Goal: Information Seeking & Learning: Learn about a topic

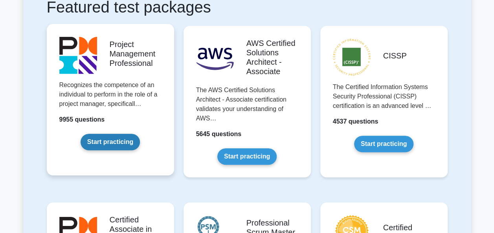
click at [119, 142] on link "Start practicing" at bounding box center [110, 142] width 59 height 17
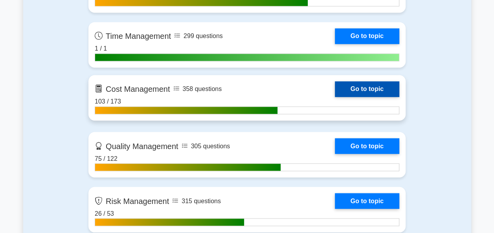
scroll to position [747, 0]
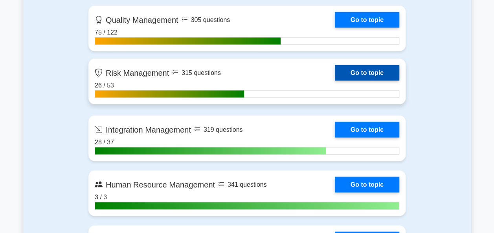
click at [349, 73] on link "Go to topic" at bounding box center [367, 73] width 64 height 16
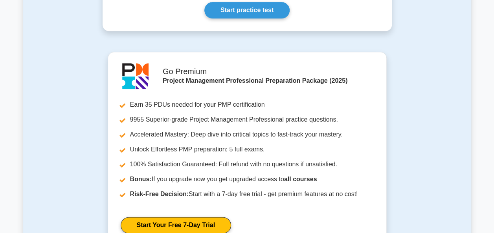
scroll to position [432, 0]
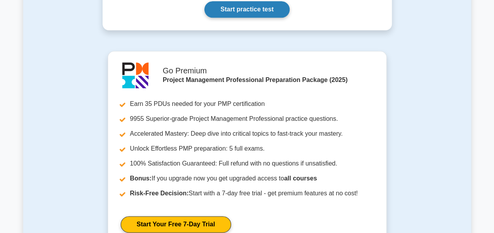
click at [266, 17] on link "Start practice test" at bounding box center [246, 9] width 85 height 17
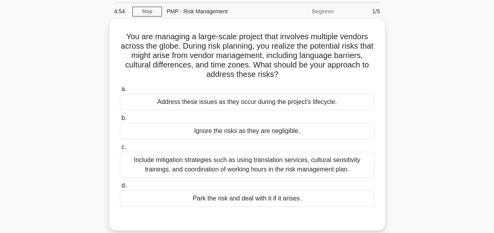
scroll to position [39, 0]
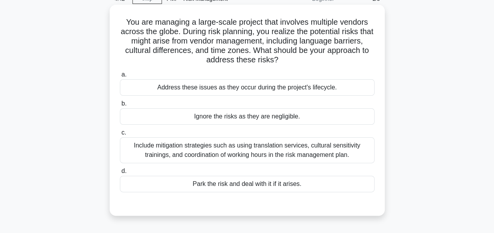
click at [294, 149] on div "Include mitigation strategies such as using translation services, cultural sens…" at bounding box center [247, 151] width 255 height 26
click at [120, 136] on input "c. Include mitigation strategies such as using translation services, cultural s…" at bounding box center [120, 132] width 0 height 5
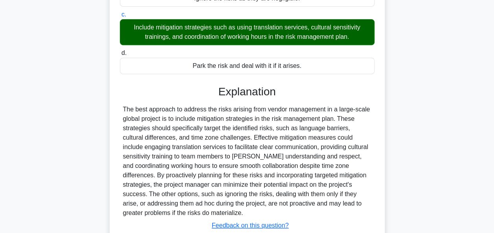
scroll to position [212, 0]
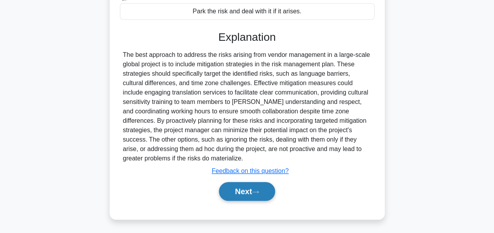
click at [249, 189] on button "Next" at bounding box center [247, 191] width 56 height 19
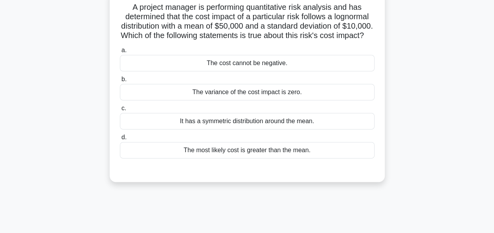
scroll to position [0, 0]
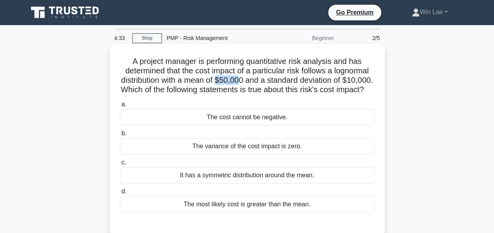
drag, startPoint x: 231, startPoint y: 80, endPoint x: 255, endPoint y: 81, distance: 23.6
click at [255, 81] on h5 "A project manager is performing quantitative risk analysis and has determined t…" at bounding box center [247, 76] width 256 height 39
click at [129, 91] on h5 "A project manager is performing quantitative risk analysis and has determined t…" at bounding box center [247, 76] width 256 height 39
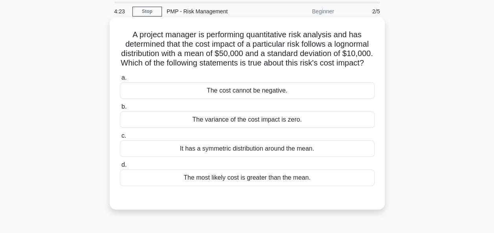
scroll to position [39, 0]
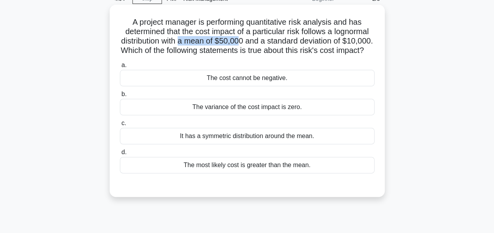
drag, startPoint x: 194, startPoint y: 43, endPoint x: 256, endPoint y: 43, distance: 62.1
click at [256, 43] on h5 "A project manager is performing quantitative risk analysis and has determined t…" at bounding box center [247, 36] width 256 height 39
click at [130, 35] on h5 "A project manager is performing quantitative risk analysis and has determined t…" at bounding box center [247, 36] width 256 height 39
click at [299, 84] on div "The cost cannot be negative." at bounding box center [247, 78] width 255 height 17
click at [120, 68] on input "a. The cost cannot be negative." at bounding box center [120, 65] width 0 height 5
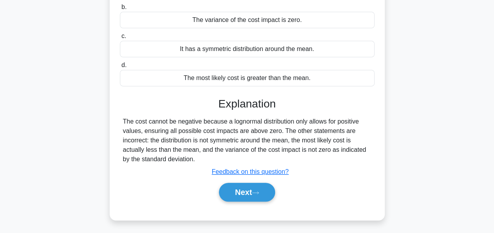
scroll to position [191, 0]
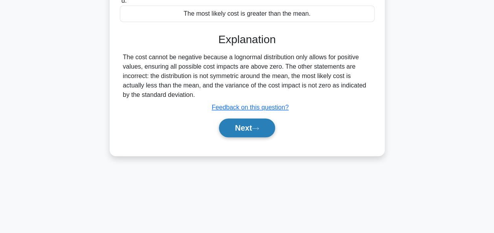
click at [255, 131] on icon at bounding box center [255, 129] width 7 height 4
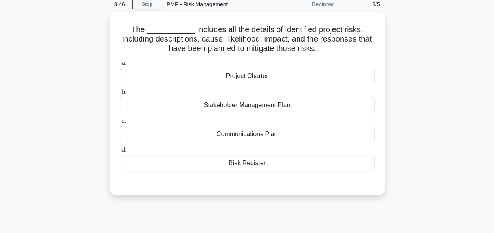
scroll to position [0, 0]
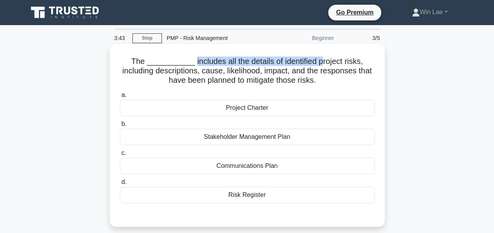
drag, startPoint x: 187, startPoint y: 62, endPoint x: 319, endPoint y: 64, distance: 132.1
click at [319, 64] on h5 "The ___________ includes all the details of identified project risks, including…" at bounding box center [247, 71] width 256 height 29
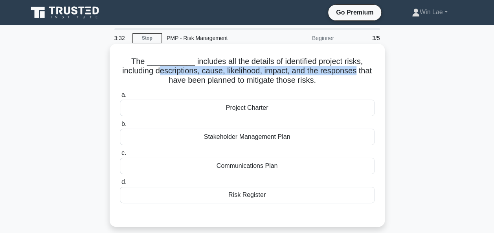
drag, startPoint x: 357, startPoint y: 72, endPoint x: 158, endPoint y: 74, distance: 199.3
click at [158, 74] on h5 "The ___________ includes all the details of identified project risks, including…" at bounding box center [247, 71] width 256 height 29
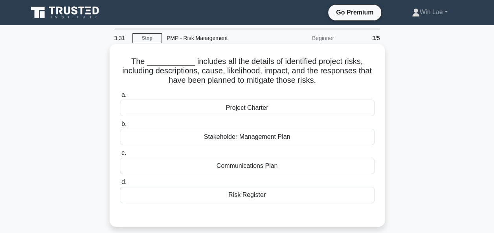
drag, startPoint x: 158, startPoint y: 74, endPoint x: 116, endPoint y: 72, distance: 42.1
click at [116, 72] on div "The ___________ includes all the details of identified project risks, including…" at bounding box center [247, 135] width 269 height 177
click at [263, 193] on div "Risk Register" at bounding box center [247, 195] width 255 height 17
click at [120, 185] on input "d. Risk Register" at bounding box center [120, 182] width 0 height 5
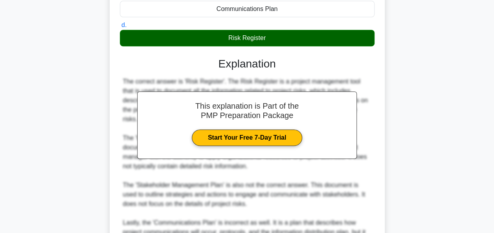
scroll to position [241, 0]
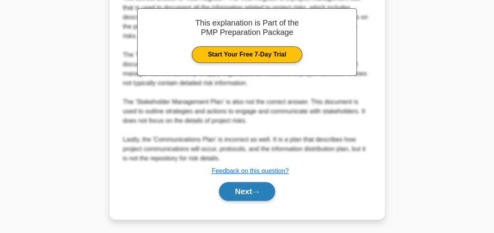
click at [254, 188] on button "Next" at bounding box center [247, 191] width 56 height 19
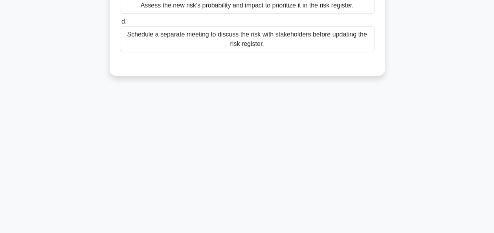
scroll to position [34, 0]
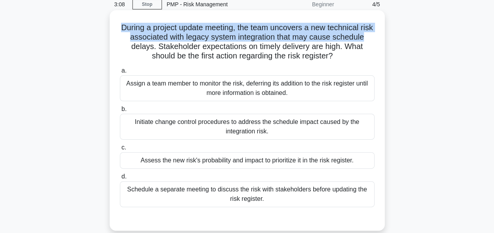
drag, startPoint x: 125, startPoint y: 31, endPoint x: 380, endPoint y: 35, distance: 255.1
click at [380, 35] on div "During a project update meeting, the team uncovers a new technical risk associa…" at bounding box center [247, 120] width 269 height 215
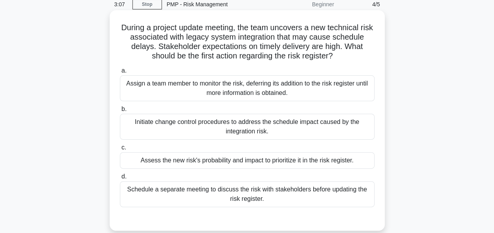
click at [183, 47] on h5 "During a project update meeting, the team uncovers a new technical risk associa…" at bounding box center [247, 42] width 256 height 39
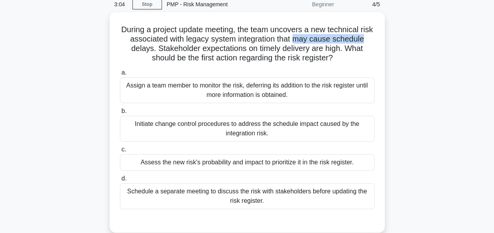
drag, startPoint x: 305, startPoint y: 37, endPoint x: 387, endPoint y: 36, distance: 82.9
click at [387, 36] on div "During a project update meeting, the team uncovers a new technical risk associa…" at bounding box center [247, 127] width 448 height 230
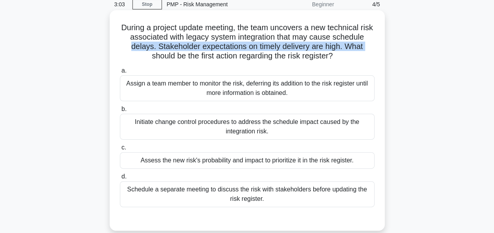
drag, startPoint x: 130, startPoint y: 49, endPoint x: 141, endPoint y: 54, distance: 12.8
click at [141, 54] on h5 "During a project update meeting, the team uncovers a new technical risk associa…" at bounding box center [247, 42] width 256 height 39
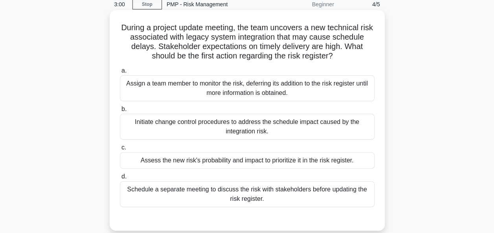
click at [158, 51] on h5 "During a project update meeting, the team uncovers a new technical risk associa…" at bounding box center [247, 42] width 256 height 39
drag, startPoint x: 226, startPoint y: 59, endPoint x: 353, endPoint y: 58, distance: 126.2
click at [353, 58] on h5 "During a project update meeting, the team uncovers a new technical risk associa…" at bounding box center [247, 42] width 256 height 39
click at [114, 56] on div "During a project update meeting, the team uncovers a new technical risk associa…" at bounding box center [247, 120] width 269 height 215
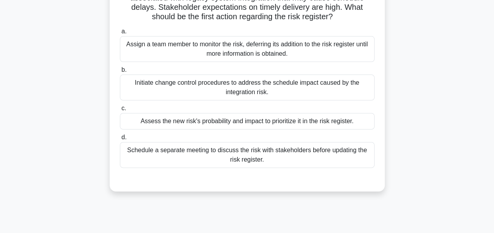
click at [288, 120] on div "Assess the new risk's probability and impact to prioritize it in the risk regis…" at bounding box center [247, 121] width 255 height 17
click at [120, 111] on input "c. Assess the new risk's probability and impact to prioritize it in the risk re…" at bounding box center [120, 108] width 0 height 5
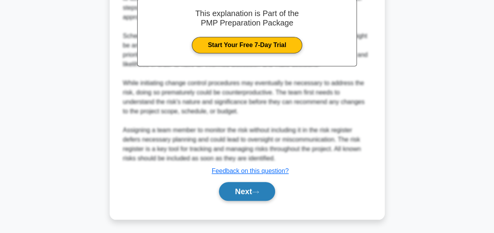
scroll to position [288, 0]
click at [251, 192] on button "Next" at bounding box center [247, 191] width 56 height 19
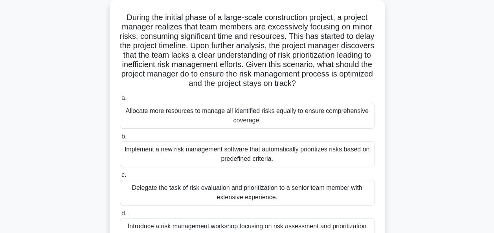
scroll to position [0, 0]
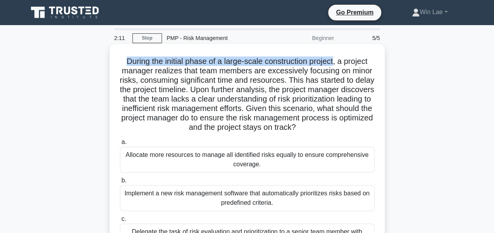
drag, startPoint x: 123, startPoint y: 62, endPoint x: 336, endPoint y: 63, distance: 212.2
click at [336, 63] on h5 "During the initial phase of a large-scale construction project, a project manag…" at bounding box center [247, 95] width 256 height 76
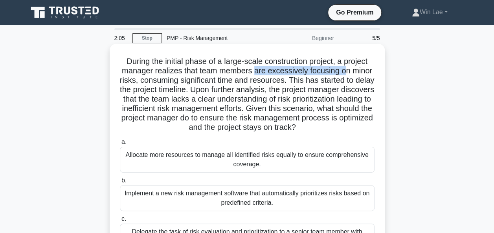
drag, startPoint x: 255, startPoint y: 72, endPoint x: 348, endPoint y: 72, distance: 92.7
click at [348, 72] on h5 "During the initial phase of a large-scale construction project, a project manag…" at bounding box center [247, 95] width 256 height 76
click at [154, 86] on h5 "During the initial phase of a large-scale construction project, a project manag…" at bounding box center [247, 95] width 256 height 76
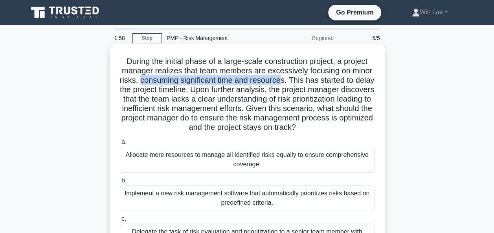
drag, startPoint x: 150, startPoint y: 83, endPoint x: 292, endPoint y: 83, distance: 142.7
click at [292, 83] on h5 "During the initial phase of a large-scale construction project, a project manag…" at bounding box center [247, 95] width 256 height 76
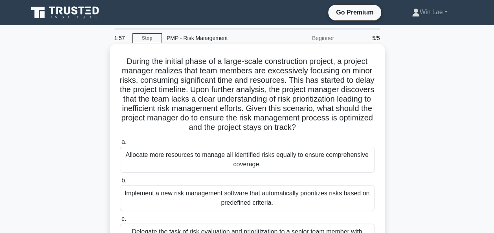
drag, startPoint x: 292, startPoint y: 83, endPoint x: 259, endPoint y: 106, distance: 40.3
click at [259, 106] on h5 "During the initial phase of a large-scale construction project, a project manag…" at bounding box center [247, 95] width 256 height 76
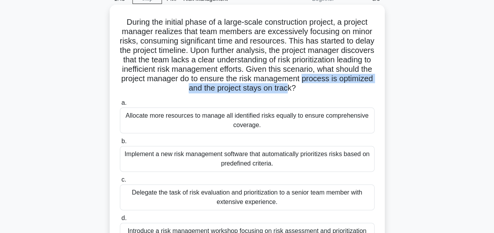
drag, startPoint x: 157, startPoint y: 90, endPoint x: 326, endPoint y: 92, distance: 169.0
click at [326, 92] on h5 "During the initial phase of a large-scale construction project, a project manag…" at bounding box center [247, 55] width 256 height 76
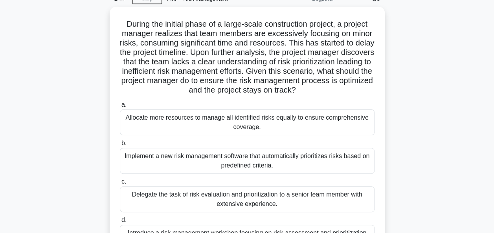
click at [36, 105] on div "During the initial phase of a large-scale construction project, a project manag…" at bounding box center [247, 145] width 448 height 277
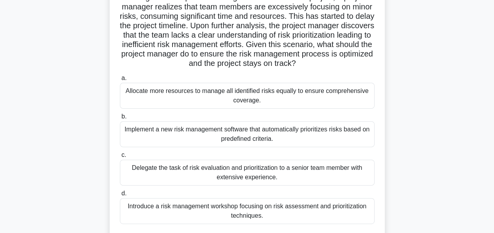
scroll to position [79, 0]
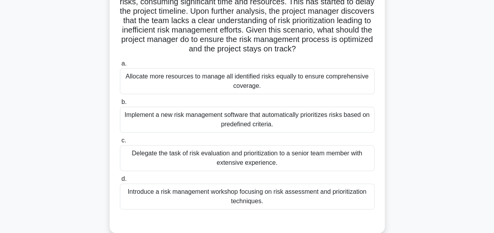
click at [301, 194] on div "Introduce a risk management workshop focusing on risk assessment and prioritiza…" at bounding box center [247, 197] width 255 height 26
click at [120, 182] on input "d. Introduce a risk management workshop focusing on risk assessment and priorit…" at bounding box center [120, 179] width 0 height 5
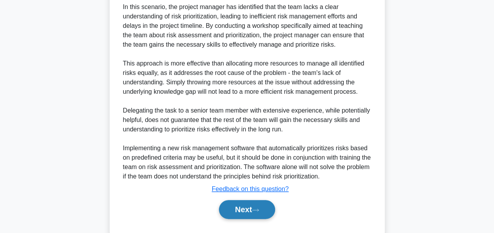
scroll to position [363, 0]
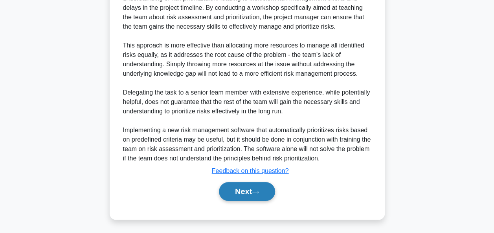
click at [250, 189] on button "Next" at bounding box center [247, 191] width 56 height 19
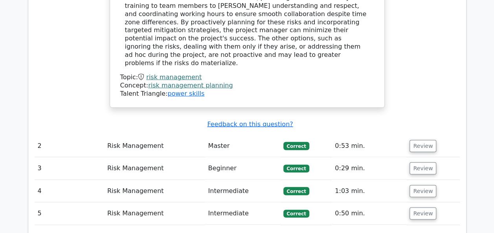
scroll to position [940, 0]
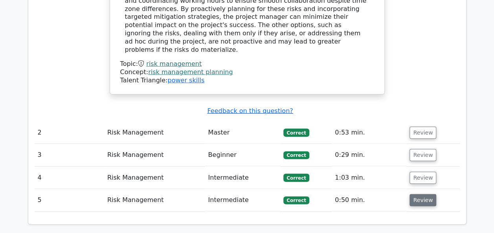
click at [420, 195] on button "Review" at bounding box center [422, 201] width 27 height 12
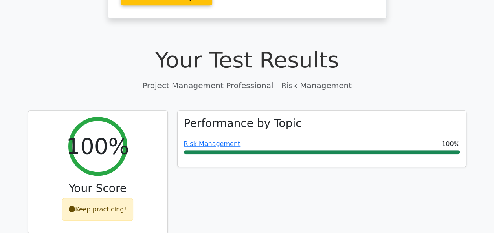
scroll to position [244, 0]
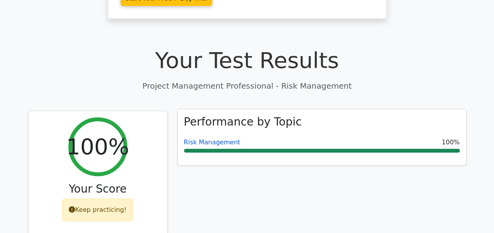
click at [222, 139] on link "Risk Management" at bounding box center [212, 142] width 57 height 7
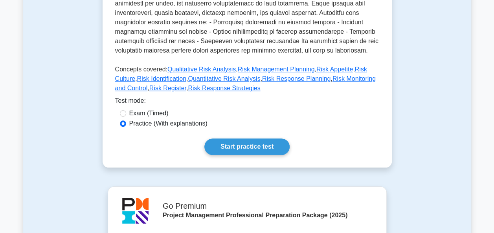
scroll to position [297, 0]
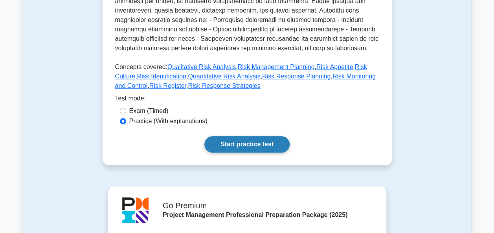
click at [228, 140] on link "Start practice test" at bounding box center [246, 144] width 85 height 17
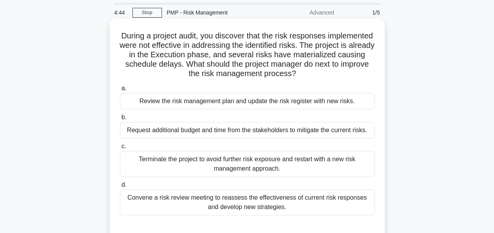
scroll to position [26, 0]
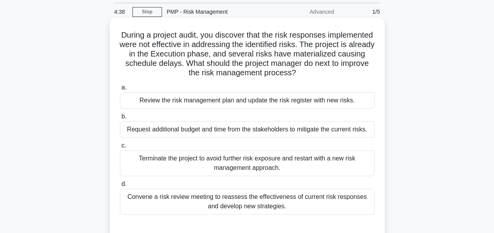
click at [231, 101] on div "Review the risk management plan and update the risk register with new risks." at bounding box center [247, 100] width 255 height 17
click at [120, 90] on input "a. Review the risk management plan and update the risk register with new risks." at bounding box center [120, 87] width 0 height 5
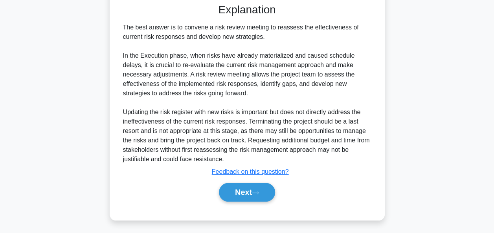
scroll to position [251, 0]
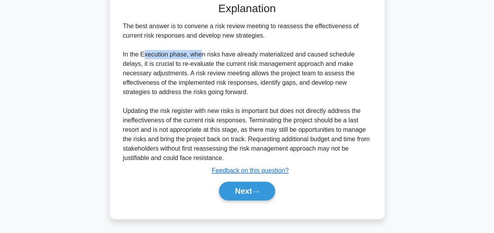
drag, startPoint x: 142, startPoint y: 56, endPoint x: 201, endPoint y: 54, distance: 58.6
click at [201, 54] on div "The best answer is to convene a risk review meeting to reassess the effectivene…" at bounding box center [247, 92] width 248 height 141
drag, startPoint x: 201, startPoint y: 54, endPoint x: 163, endPoint y: 83, distance: 47.3
click at [163, 83] on div "The best answer is to convene a risk review meeting to reassess the effectivene…" at bounding box center [247, 92] width 248 height 141
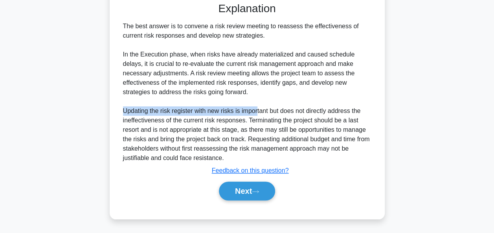
drag, startPoint x: 122, startPoint y: 111, endPoint x: 258, endPoint y: 111, distance: 136.0
click at [258, 111] on div "The best answer is to convene a risk review meeting to reassess the effectivene…" at bounding box center [247, 92] width 255 height 141
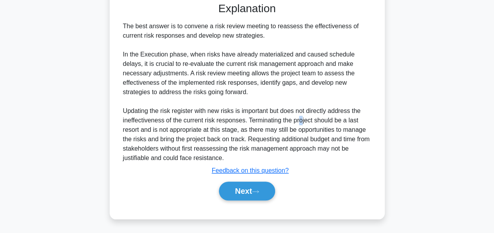
drag, startPoint x: 258, startPoint y: 111, endPoint x: 299, endPoint y: 123, distance: 43.3
click at [299, 123] on div "The best answer is to convene a risk review meeting to reassess the effectivene…" at bounding box center [247, 92] width 248 height 141
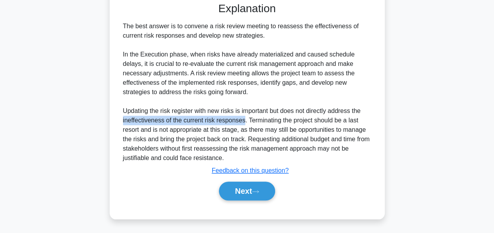
drag, startPoint x: 123, startPoint y: 119, endPoint x: 244, endPoint y: 119, distance: 120.6
click at [244, 119] on div "The best answer is to convene a risk review meeting to reassess the effectivene…" at bounding box center [247, 92] width 248 height 141
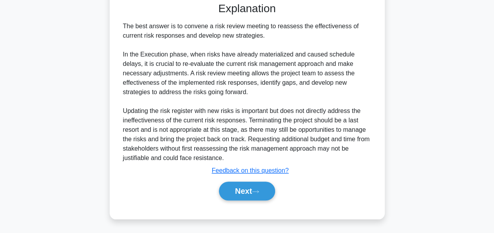
drag, startPoint x: 244, startPoint y: 119, endPoint x: 237, endPoint y: 147, distance: 29.3
click at [237, 147] on div "The best answer is to convene a risk review meeting to reassess the effectivene…" at bounding box center [247, 92] width 248 height 141
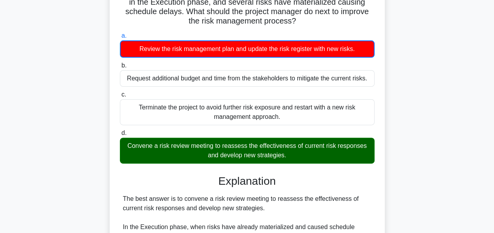
scroll to position [77, 0]
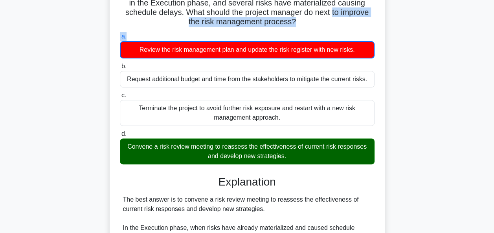
drag, startPoint x: 181, startPoint y: 21, endPoint x: 282, endPoint y: 33, distance: 101.6
click at [282, 33] on div "During a project audit, you discover that the risk responses implemented were n…" at bounding box center [247, 180] width 269 height 420
drag, startPoint x: 282, startPoint y: 33, endPoint x: 237, endPoint y: 30, distance: 44.9
click at [237, 30] on div "During a project audit, you discover that the risk responses implemented were n…" at bounding box center [247, 180] width 269 height 420
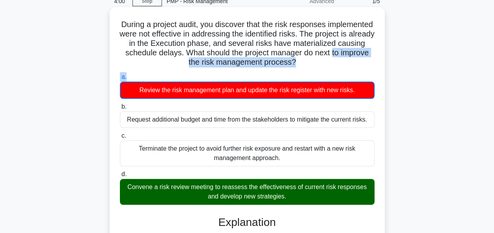
scroll to position [37, 0]
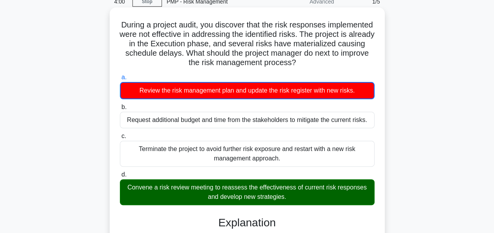
click at [237, 30] on h5 "During a project audit, you discover that the risk responses implemented were n…" at bounding box center [247, 44] width 256 height 48
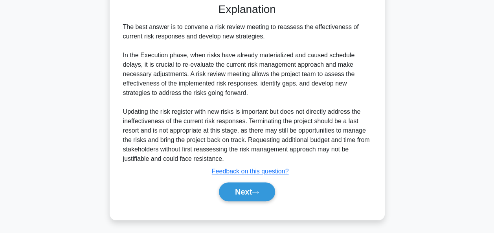
scroll to position [251, 0]
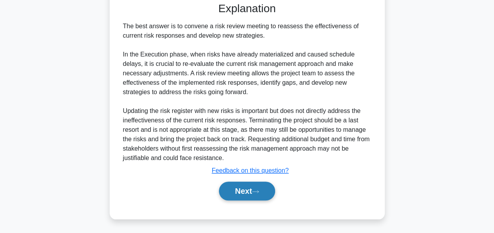
click at [244, 193] on button "Next" at bounding box center [247, 191] width 56 height 19
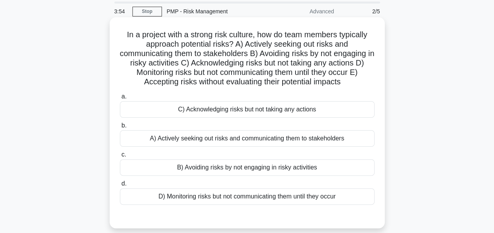
scroll to position [24, 0]
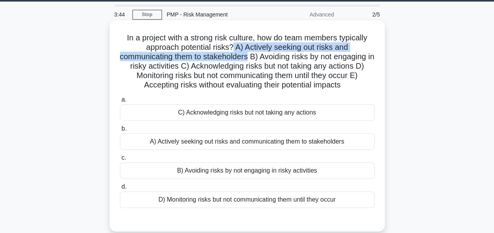
drag, startPoint x: 233, startPoint y: 45, endPoint x: 253, endPoint y: 55, distance: 22.7
click at [253, 55] on h5 "In a project with a strong risk culture, how do team members typically approach…" at bounding box center [247, 61] width 256 height 57
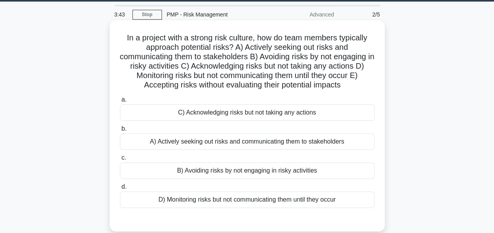
drag, startPoint x: 253, startPoint y: 55, endPoint x: 266, endPoint y: 81, distance: 29.0
click at [266, 81] on h5 "In a project with a strong risk culture, how do team members typically approach…" at bounding box center [247, 61] width 256 height 57
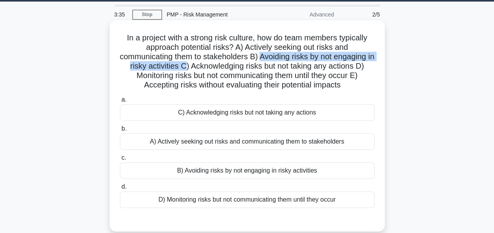
drag, startPoint x: 266, startPoint y: 56, endPoint x: 186, endPoint y: 68, distance: 80.3
click at [186, 68] on h5 "In a project with a strong risk culture, how do team members typically approach…" at bounding box center [247, 61] width 256 height 57
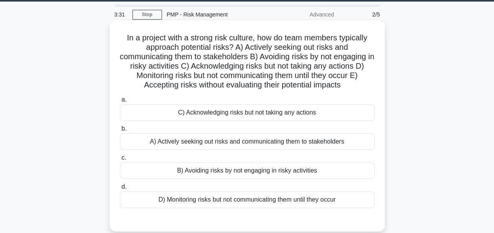
drag, startPoint x: 186, startPoint y: 68, endPoint x: 196, endPoint y: 78, distance: 14.2
click at [196, 78] on h5 "In a project with a strong risk culture, how do team members typically approach…" at bounding box center [247, 61] width 256 height 57
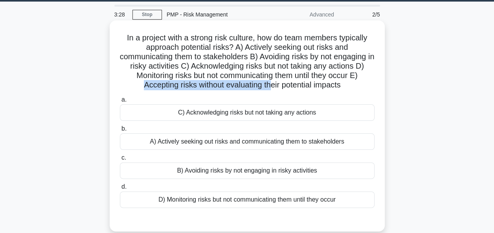
drag, startPoint x: 137, startPoint y: 85, endPoint x: 270, endPoint y: 84, distance: 133.6
click at [270, 84] on h5 "In a project with a strong risk culture, how do team members typically approach…" at bounding box center [247, 61] width 256 height 57
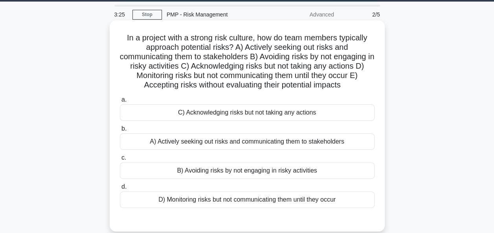
click at [196, 48] on h5 "In a project with a strong risk culture, how do team members typically approach…" at bounding box center [247, 61] width 256 height 57
drag, startPoint x: 265, startPoint y: 57, endPoint x: 338, endPoint y: 59, distance: 73.1
click at [338, 59] on h5 "In a project with a strong risk culture, how do team members typically approach…" at bounding box center [247, 61] width 256 height 57
click at [276, 143] on div "A) Actively seeking out risks and communicating them to stakeholders" at bounding box center [247, 142] width 255 height 17
click at [120, 132] on input "b. A) Actively seeking out risks and communicating them to stakeholders" at bounding box center [120, 129] width 0 height 5
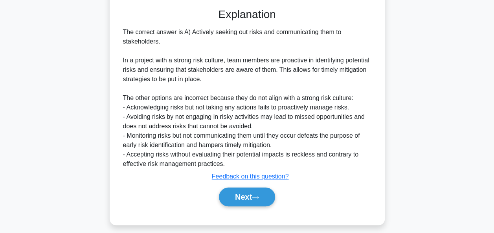
scroll to position [241, 0]
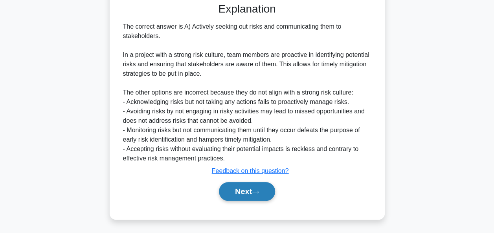
click at [237, 197] on button "Next" at bounding box center [247, 191] width 56 height 19
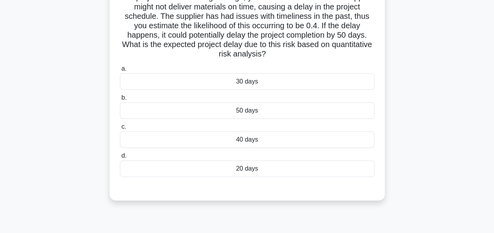
scroll to position [65, 0]
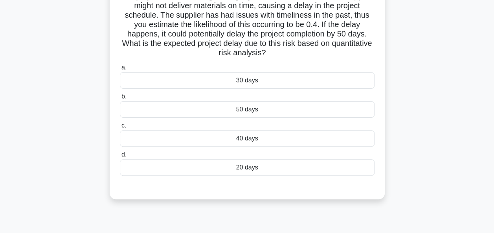
click at [296, 35] on h5 "In a project of constructing a bridge, you identified a risk that the supplier …" at bounding box center [247, 24] width 256 height 67
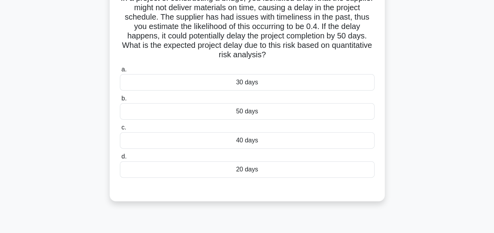
click at [61, 132] on div "In a project of constructing a bridge, you identified a risk that the supplier …" at bounding box center [247, 96] width 448 height 230
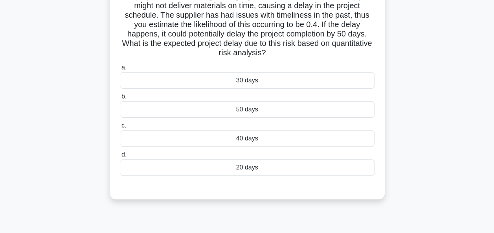
click at [226, 166] on div "20 days" at bounding box center [247, 168] width 255 height 17
click at [120, 158] on input "d. 20 days" at bounding box center [120, 154] width 0 height 5
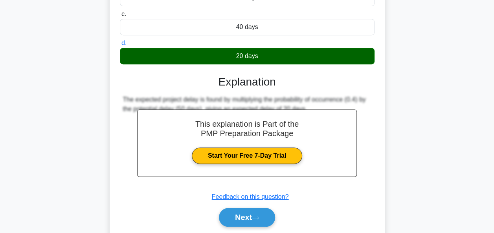
scroll to position [203, 0]
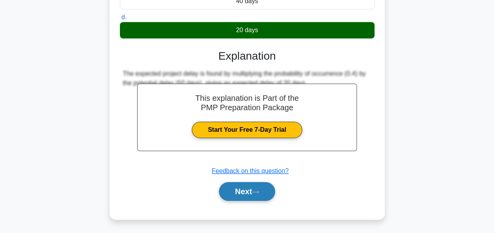
click at [233, 189] on button "Next" at bounding box center [247, 191] width 56 height 19
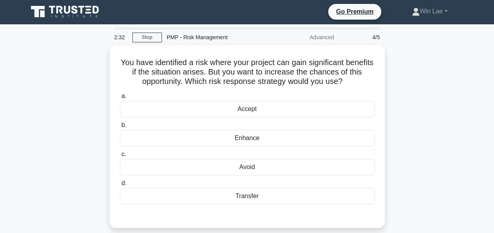
scroll to position [0, 0]
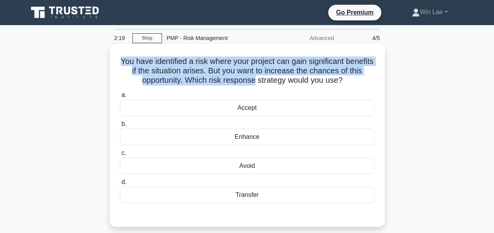
drag, startPoint x: 131, startPoint y: 62, endPoint x: 262, endPoint y: 77, distance: 131.3
click at [262, 77] on h5 "You have identified a risk where your project can gain significant benefits if …" at bounding box center [247, 71] width 256 height 29
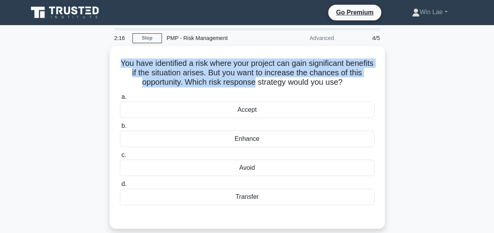
click at [108, 81] on div "You have identified a risk where your project can gain significant benefits if …" at bounding box center [247, 142] width 448 height 193
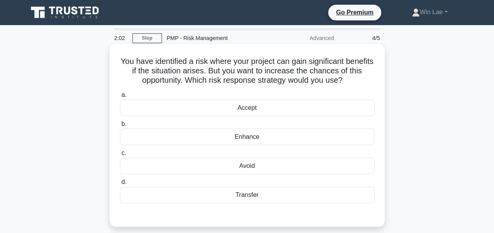
click at [232, 138] on div "Enhance" at bounding box center [247, 137] width 255 height 17
click at [120, 127] on input "b. Enhance" at bounding box center [120, 124] width 0 height 5
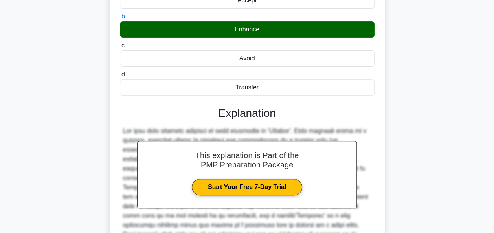
scroll to position [191, 0]
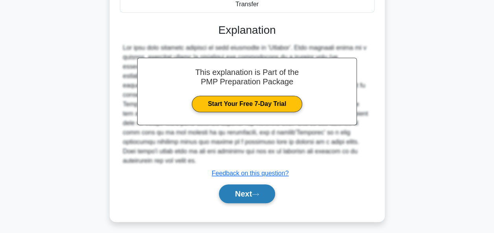
click at [249, 185] on button "Next" at bounding box center [247, 194] width 56 height 19
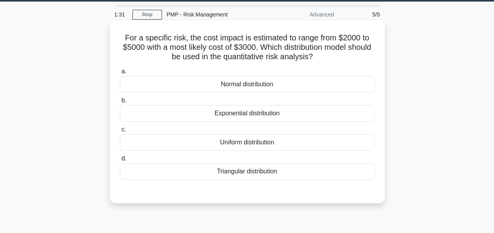
scroll to position [24, 0]
drag, startPoint x: 234, startPoint y: 58, endPoint x: 277, endPoint y: 54, distance: 43.4
click at [277, 54] on h5 "For a specific risk, the cost impact is estimated to range from $2000 to $5000 …" at bounding box center [247, 47] width 256 height 29
click at [193, 60] on h5 "For a specific risk, the cost impact is estimated to range from $2000 to $5000 …" at bounding box center [247, 47] width 256 height 29
click at [219, 172] on div "Triangular distribution" at bounding box center [247, 171] width 255 height 17
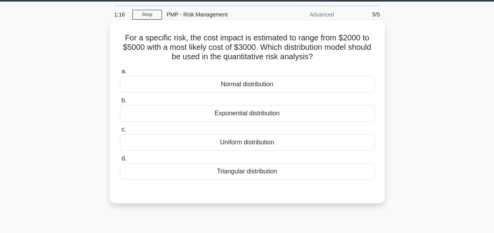
click at [120, 162] on input "d. Triangular distribution" at bounding box center [120, 158] width 0 height 5
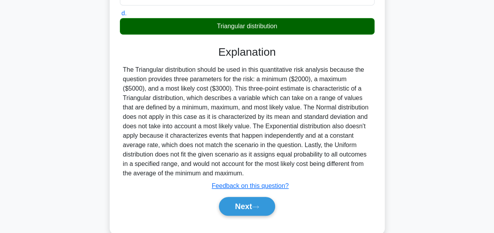
scroll to position [191, 0]
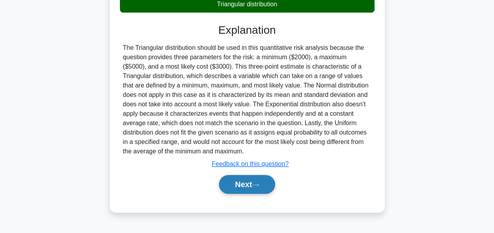
click at [230, 182] on button "Next" at bounding box center [247, 184] width 56 height 19
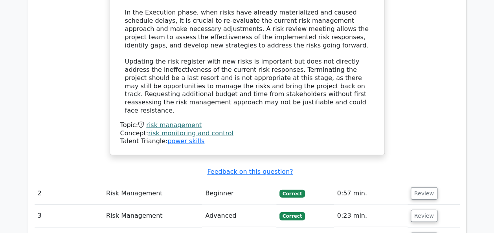
scroll to position [916, 0]
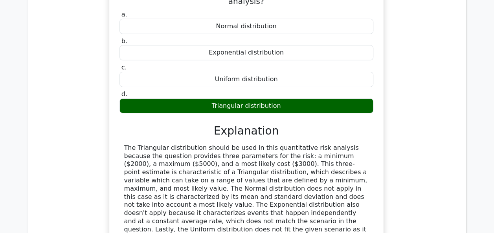
scroll to position [0, 0]
click at [431, 118] on div "For a specific risk, the cost impact is estimated to range from $2000 to $5000 …" at bounding box center [247, 132] width 425 height 354
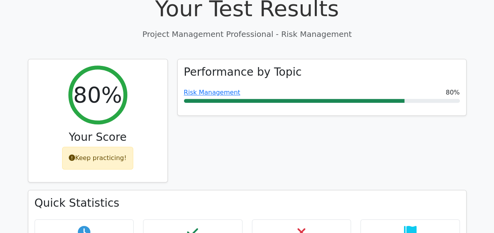
scroll to position [290, 0]
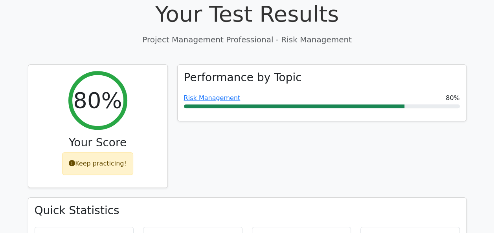
click at [248, 110] on div "Performance by Topic Risk Management 80%" at bounding box center [322, 131] width 299 height 134
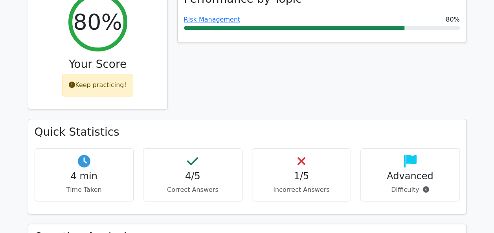
scroll to position [251, 0]
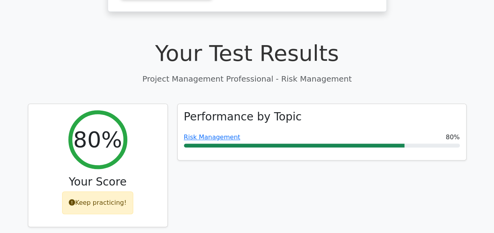
click at [210, 140] on div "Performance by Topic Risk Management 80%" at bounding box center [322, 171] width 299 height 134
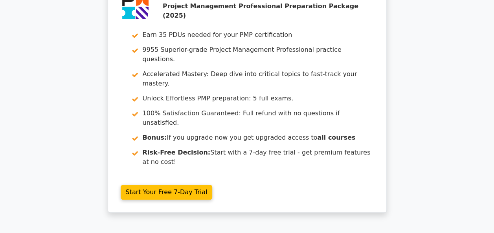
scroll to position [1626, 0]
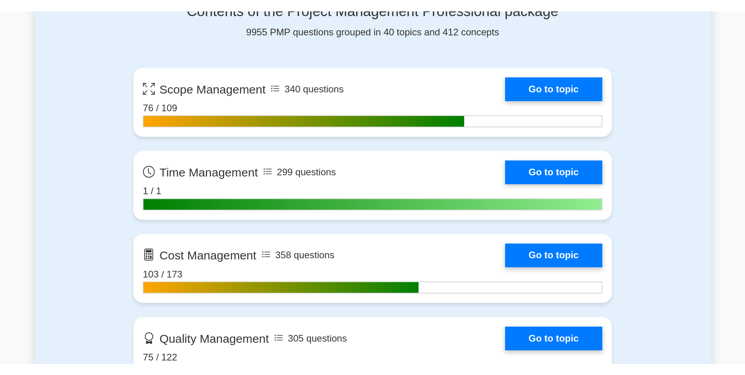
scroll to position [589, 0]
